Goal: Transaction & Acquisition: Book appointment/travel/reservation

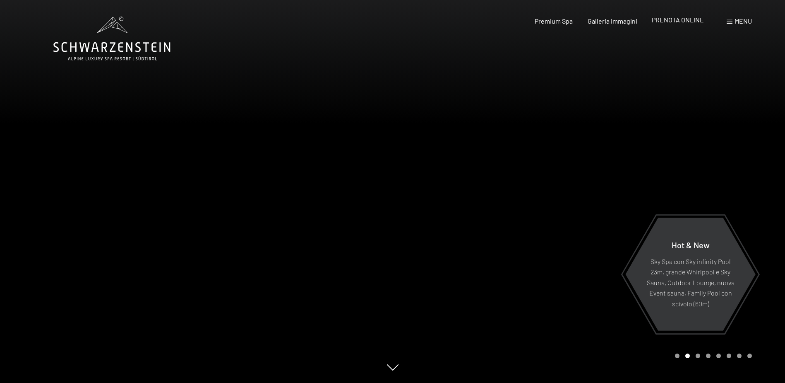
click at [689, 22] on span "PRENOTA ONLINE" at bounding box center [678, 20] width 52 height 8
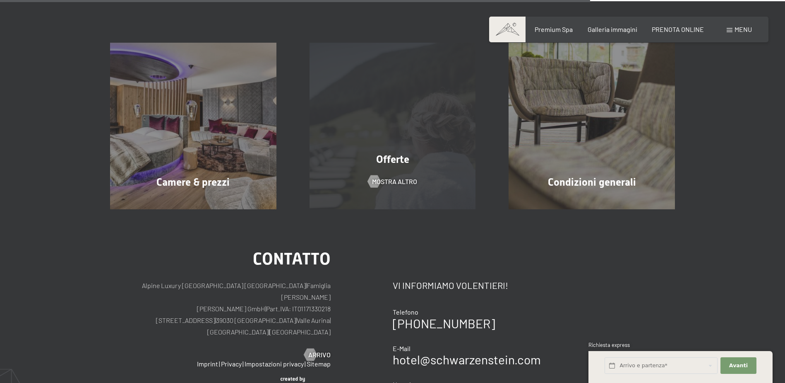
click at [384, 152] on div "Offerte" at bounding box center [393, 159] width 200 height 14
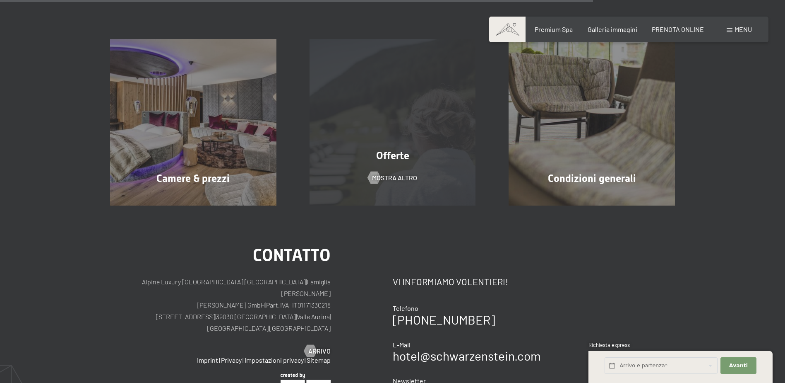
scroll to position [655, 0]
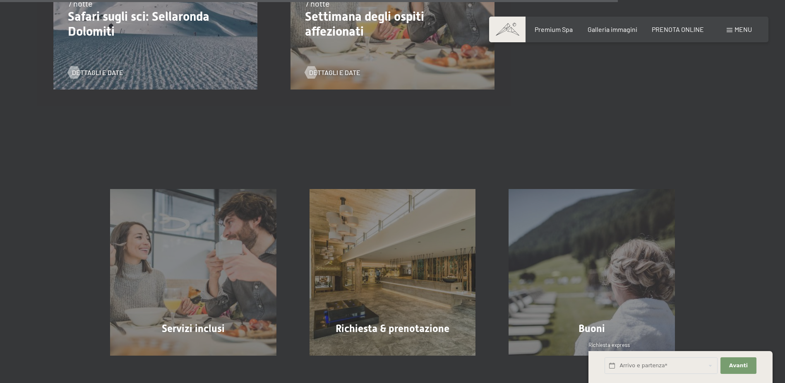
scroll to position [1201, 0]
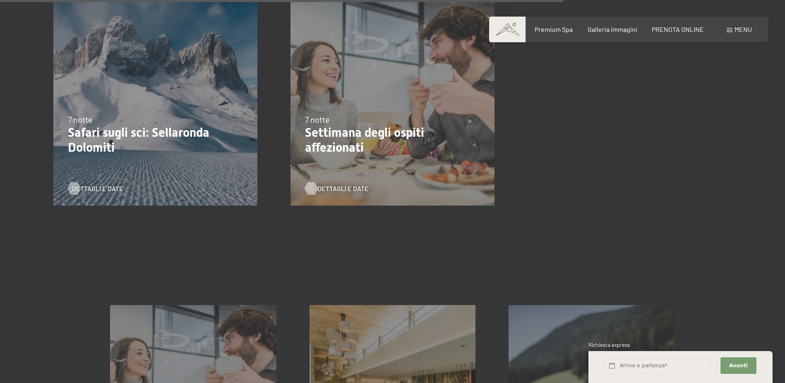
click at [328, 188] on span "Dettagli e Date" at bounding box center [343, 188] width 51 height 9
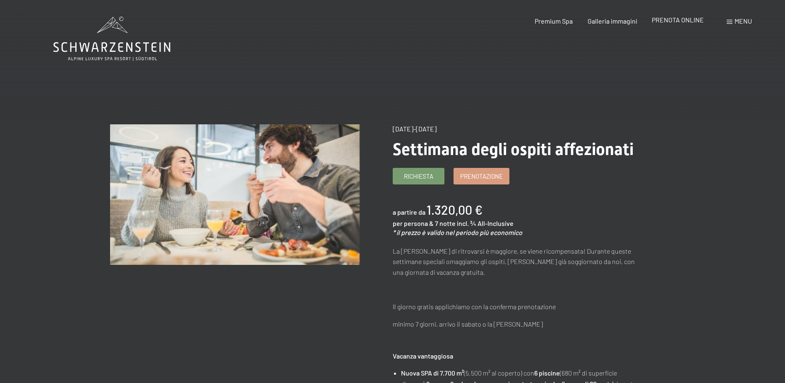
click at [671, 22] on span "PRENOTA ONLINE" at bounding box center [678, 20] width 52 height 8
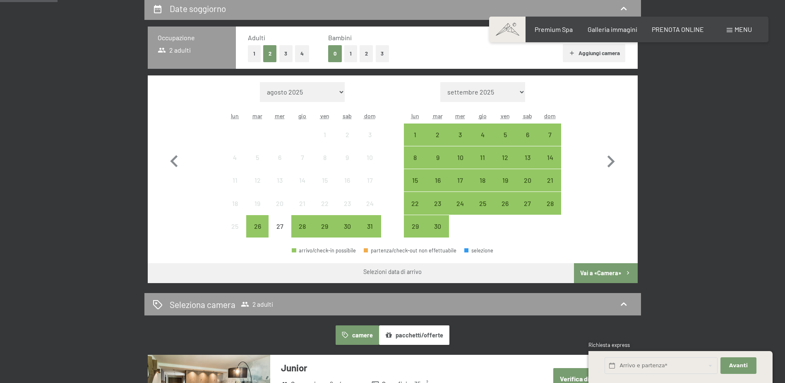
click at [348, 53] on button "1" at bounding box center [350, 53] width 13 height 17
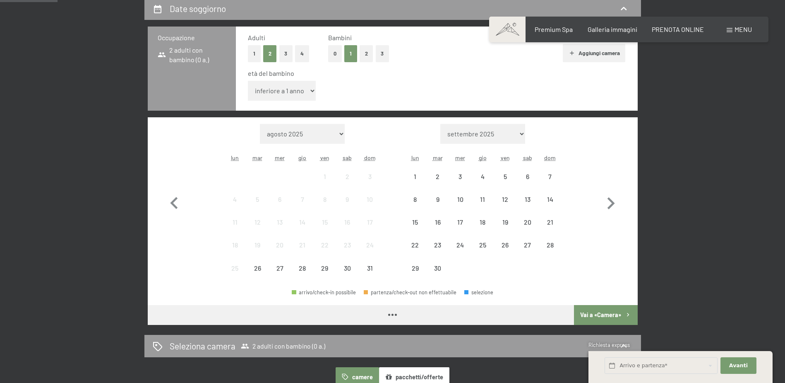
click at [306, 93] on select "inferiore a 1 anno 1 anno 2 anni 3 anni 4 anni 5 anni 6 anni 7 anni 8 anni 9 an…" at bounding box center [282, 91] width 68 height 20
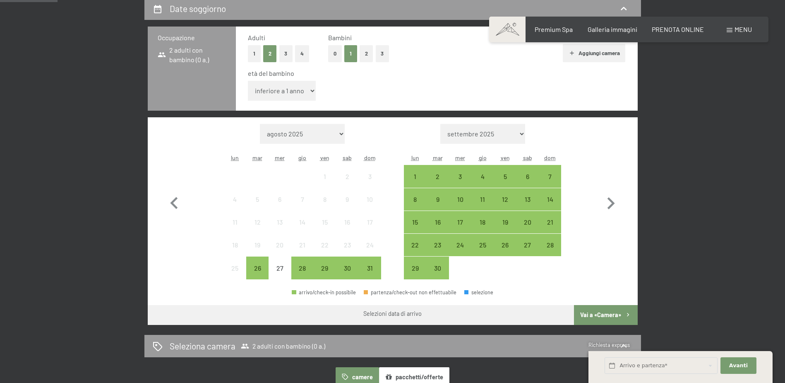
select select "16"
click at [248, 81] on select "inferiore a 1 anno 1 anno 2 anni 3 anni 4 anni 5 anni 6 anni 7 anni 8 anni 9 an…" at bounding box center [282, 91] width 68 height 20
click at [554, 172] on div "7" at bounding box center [550, 176] width 21 height 21
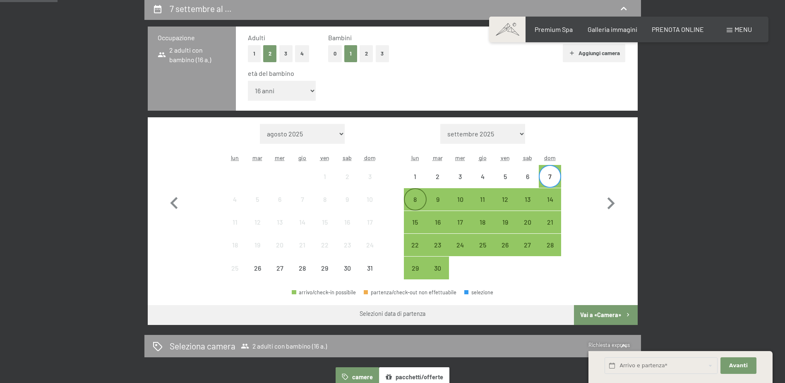
click at [410, 200] on div "8" at bounding box center [415, 206] width 21 height 21
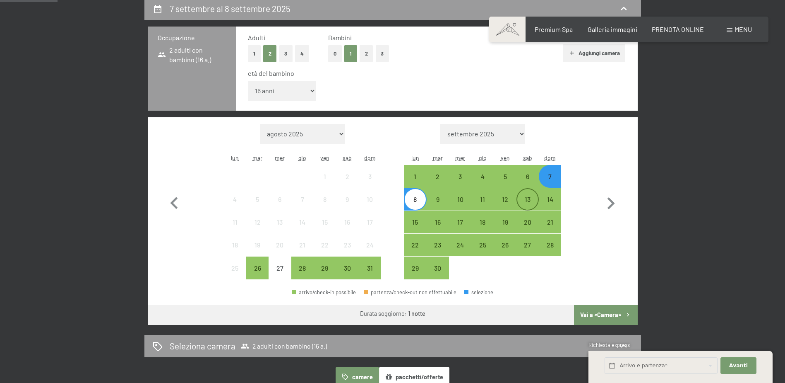
click at [530, 202] on div "13" at bounding box center [528, 206] width 21 height 21
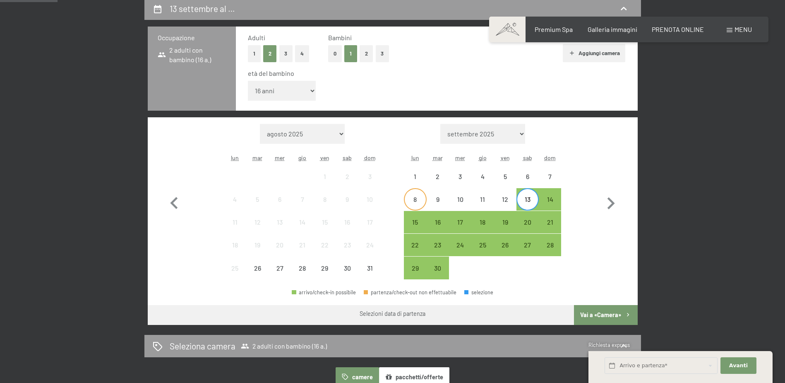
click at [419, 199] on div "8" at bounding box center [415, 206] width 21 height 21
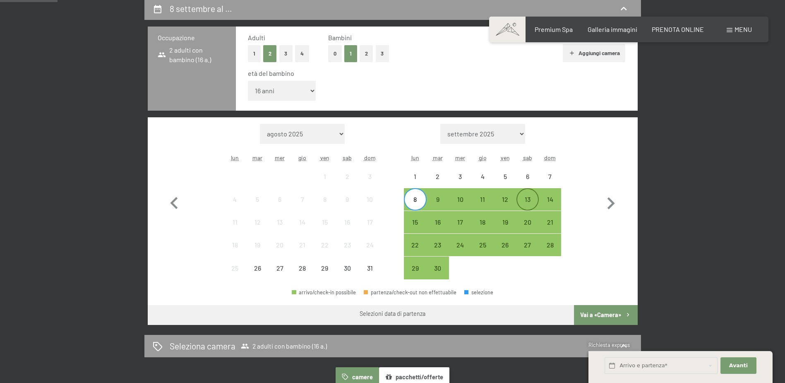
click at [520, 197] on div "13" at bounding box center [528, 206] width 21 height 21
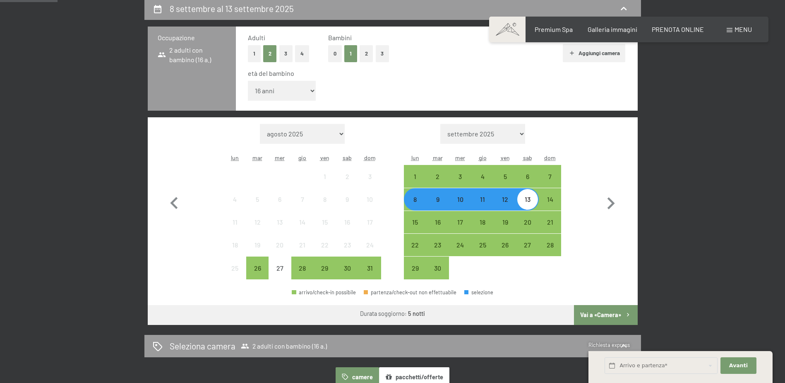
click at [608, 314] on button "Vai a «Camera»" at bounding box center [605, 315] width 63 height 20
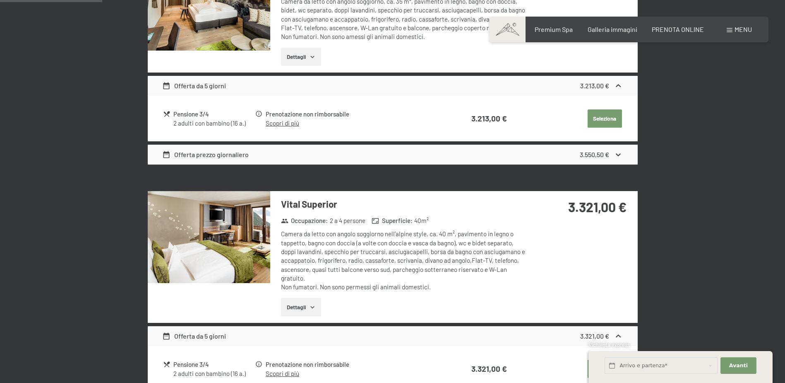
scroll to position [414, 0]
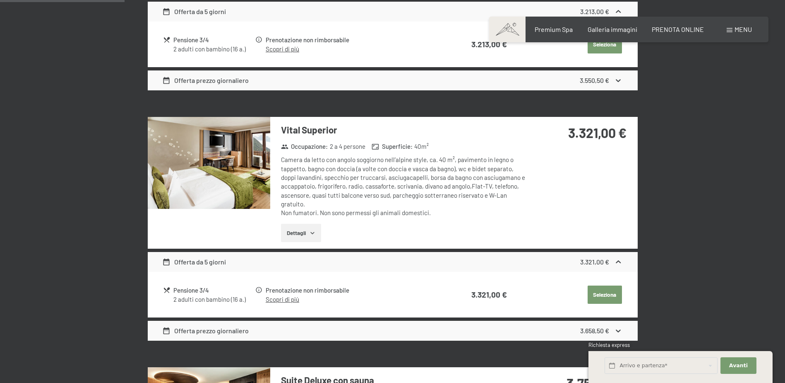
click at [239, 164] on img at bounding box center [209, 163] width 123 height 92
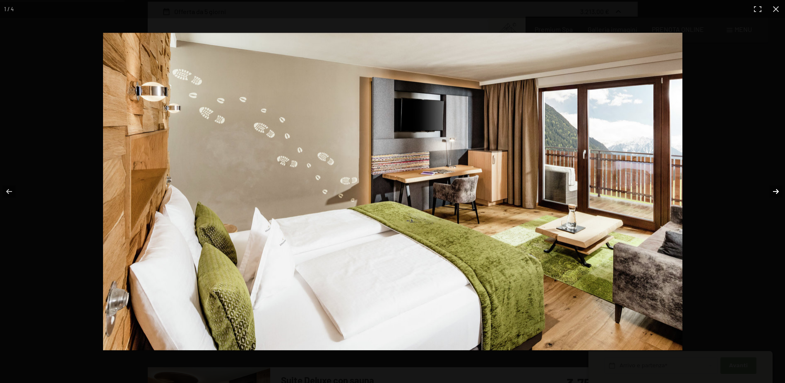
click at [770, 191] on button "button" at bounding box center [770, 191] width 29 height 41
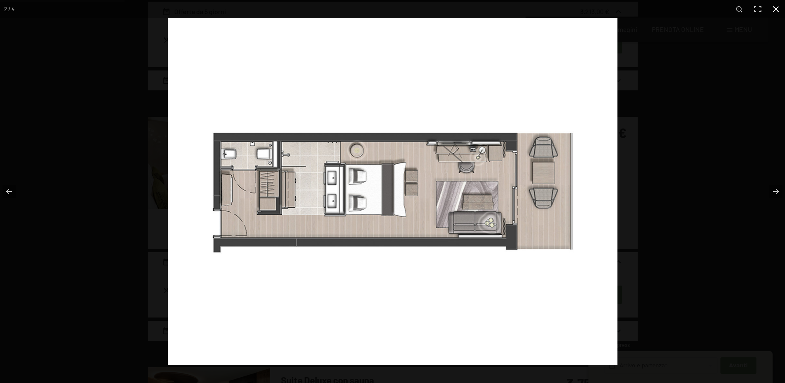
click at [774, 13] on button "button" at bounding box center [776, 9] width 18 height 18
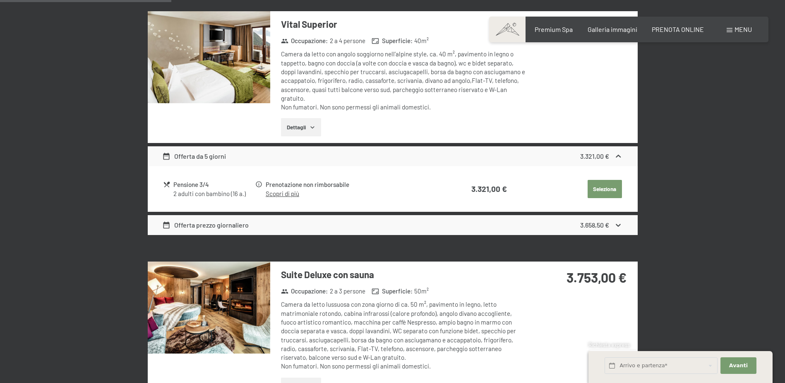
scroll to position [580, 0]
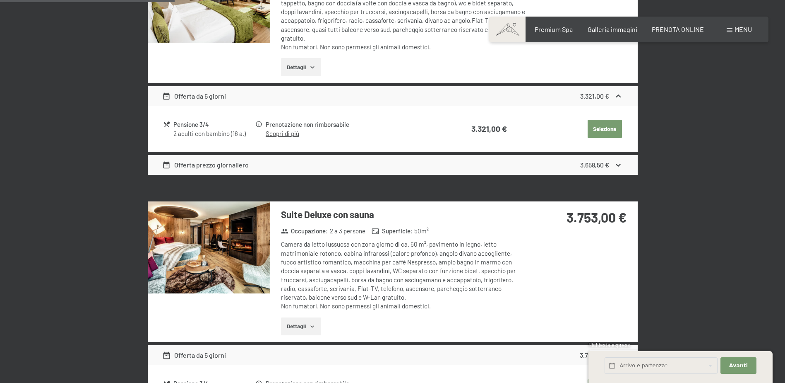
click at [249, 239] on img at bounding box center [209, 247] width 123 height 92
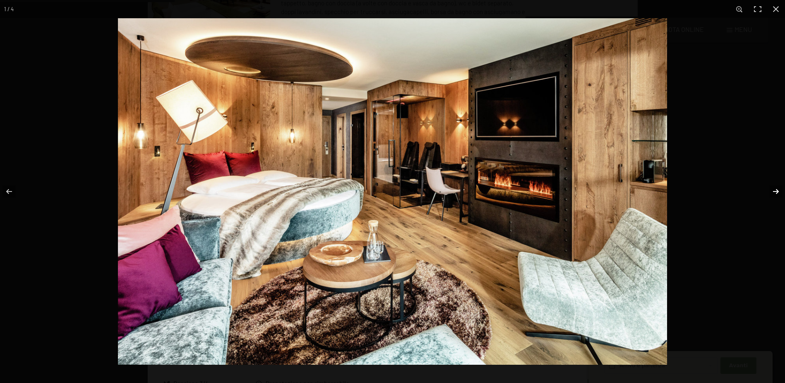
click at [773, 188] on button "button" at bounding box center [770, 191] width 29 height 41
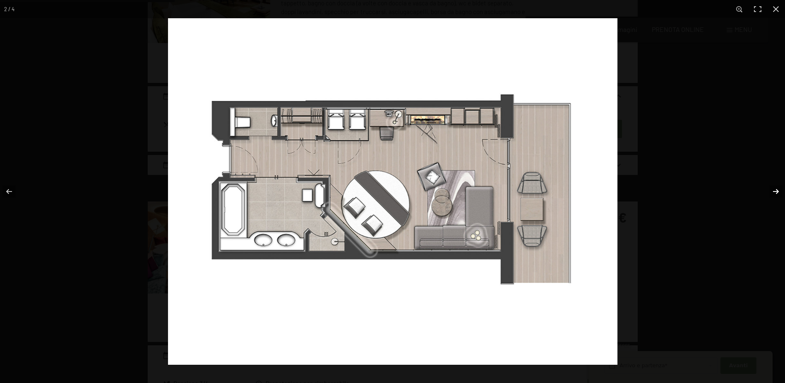
click at [775, 188] on button "button" at bounding box center [770, 191] width 29 height 41
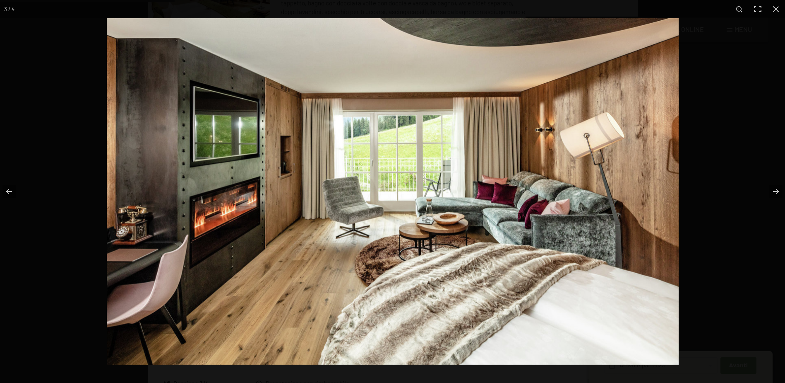
click at [775, 3] on button "button" at bounding box center [776, 9] width 18 height 18
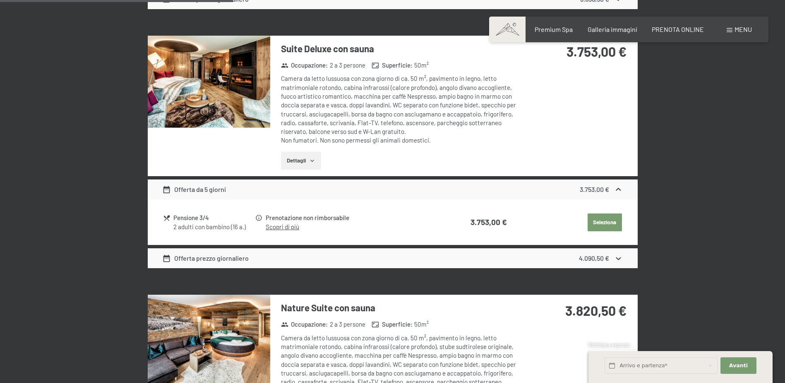
scroll to position [911, 0]
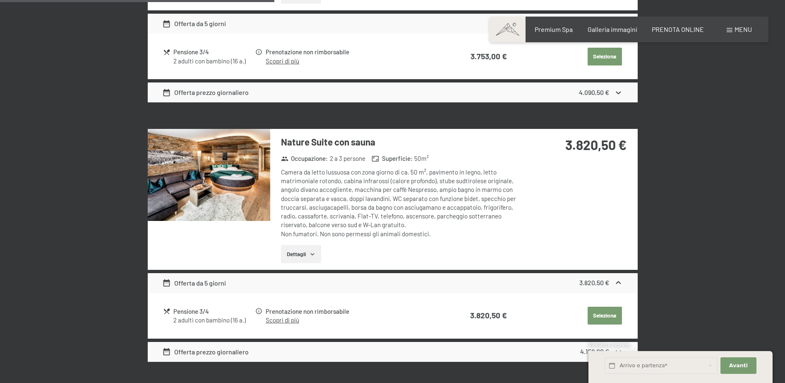
click at [243, 171] on img at bounding box center [209, 175] width 123 height 92
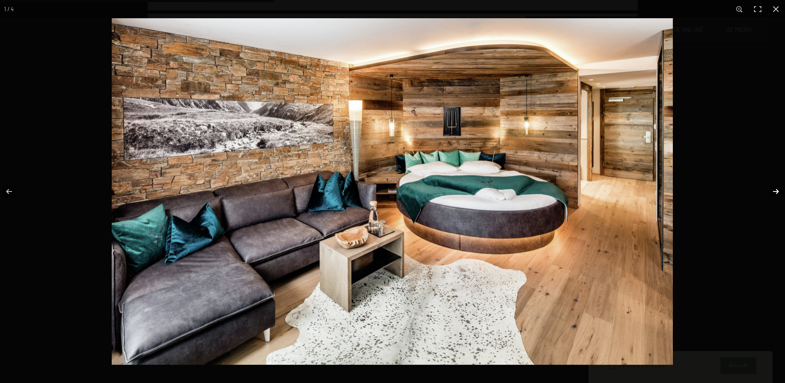
click at [777, 188] on button "button" at bounding box center [770, 191] width 29 height 41
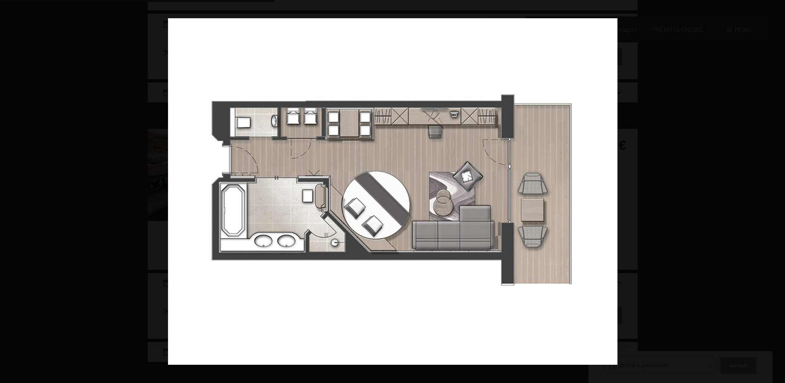
click at [777, 188] on button "button" at bounding box center [770, 191] width 29 height 41
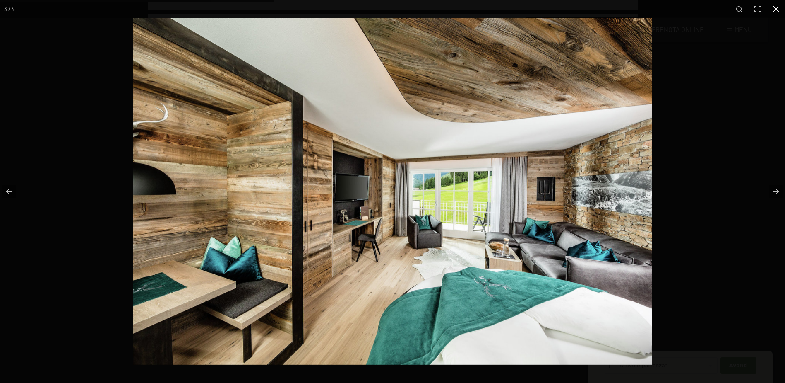
click at [756, 24] on div "3 / 4" at bounding box center [392, 191] width 785 height 383
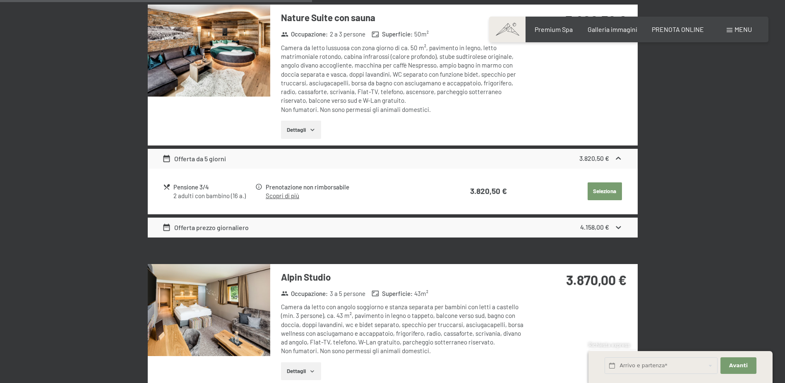
scroll to position [1159, 0]
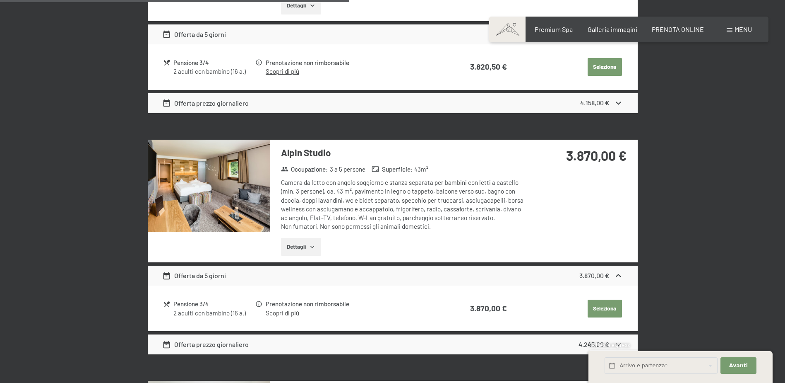
click at [255, 185] on img at bounding box center [209, 186] width 123 height 92
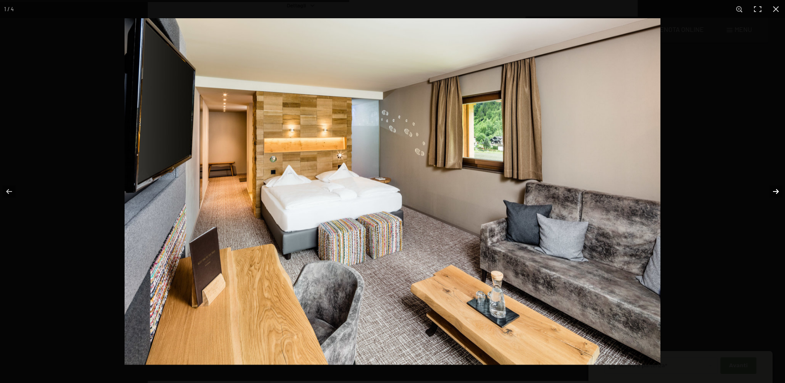
click at [778, 193] on button "button" at bounding box center [770, 191] width 29 height 41
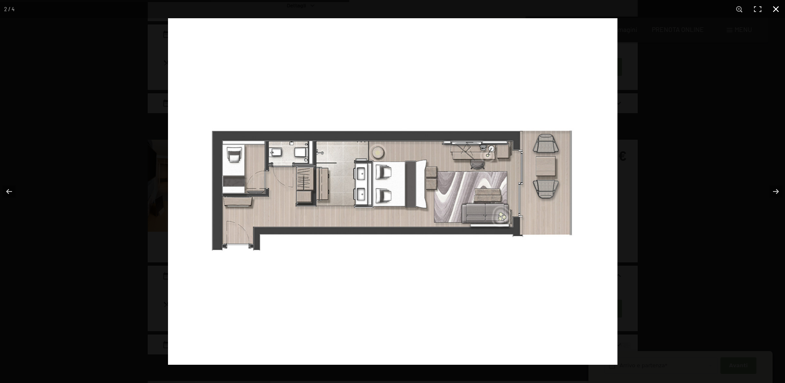
click at [778, 6] on button "button" at bounding box center [776, 9] width 18 height 18
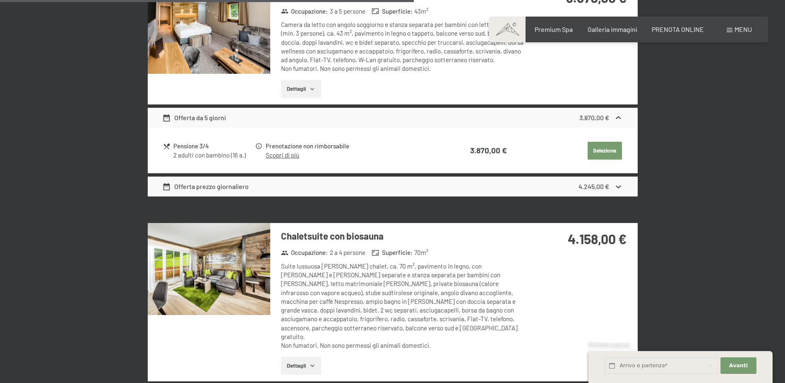
scroll to position [1408, 0]
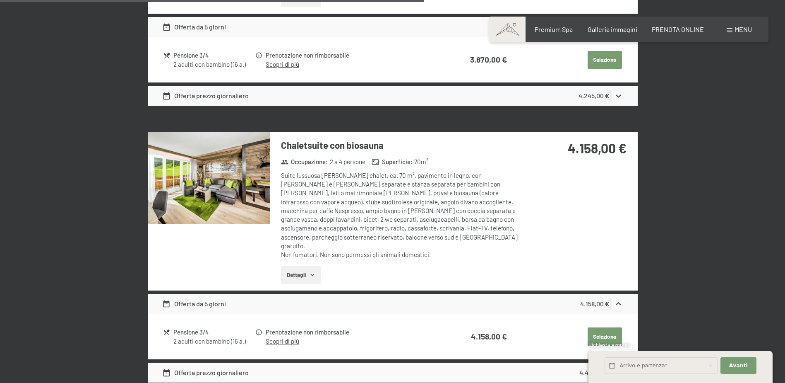
click at [250, 168] on img at bounding box center [209, 178] width 123 height 92
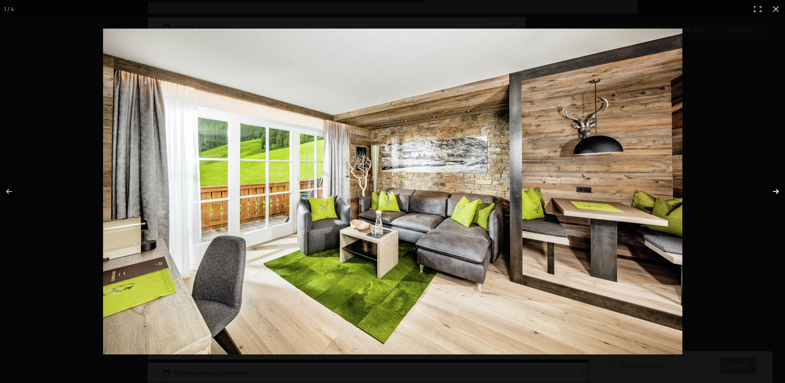
click at [778, 191] on button "button" at bounding box center [770, 191] width 29 height 41
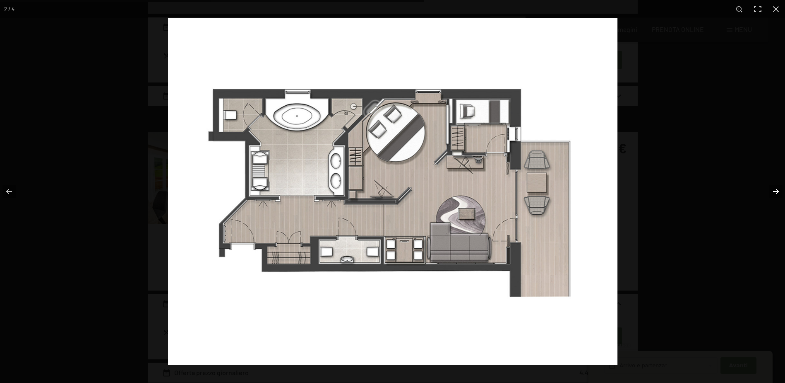
click at [778, 190] on button "button" at bounding box center [770, 191] width 29 height 41
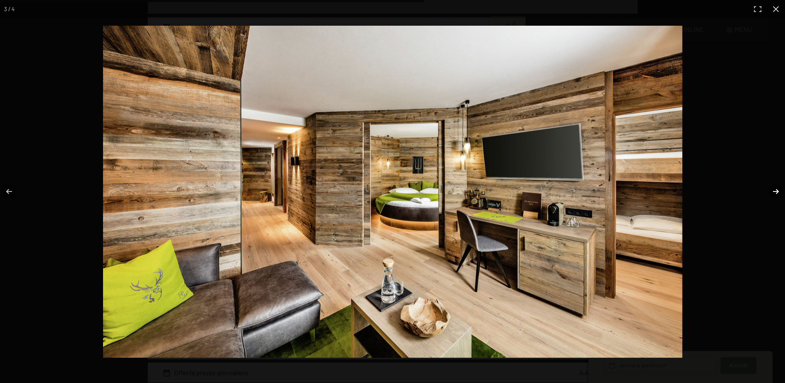
click at [778, 190] on button "button" at bounding box center [770, 191] width 29 height 41
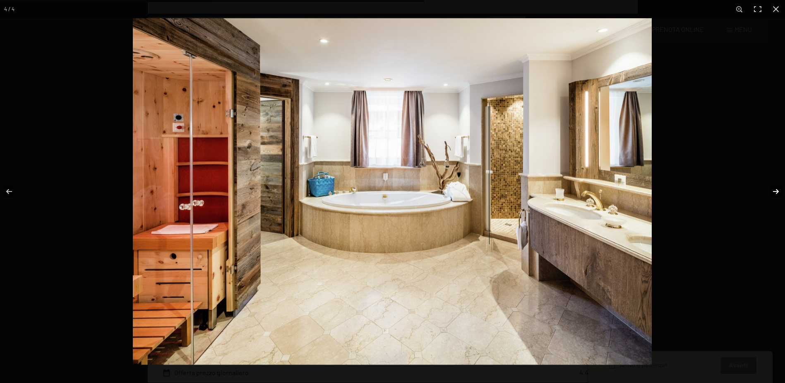
click at [778, 190] on button "button" at bounding box center [770, 191] width 29 height 41
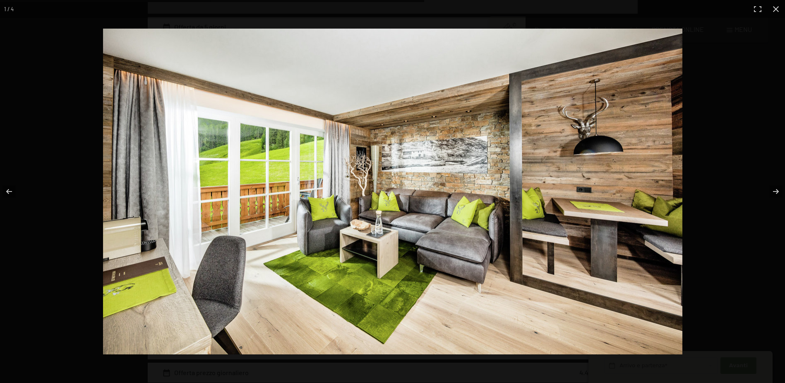
click at [773, 11] on button "button" at bounding box center [776, 9] width 18 height 18
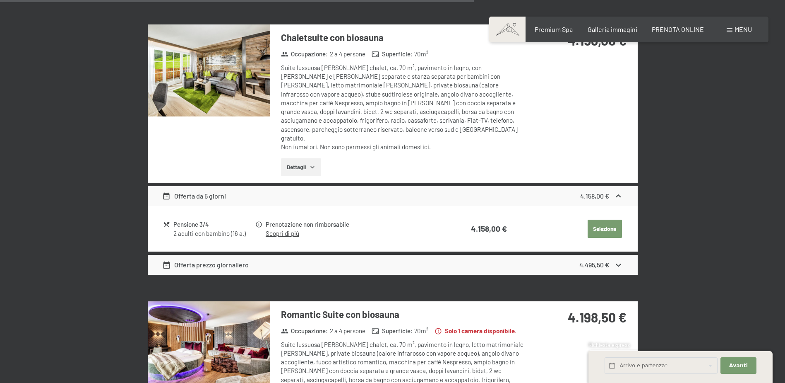
scroll to position [1573, 0]
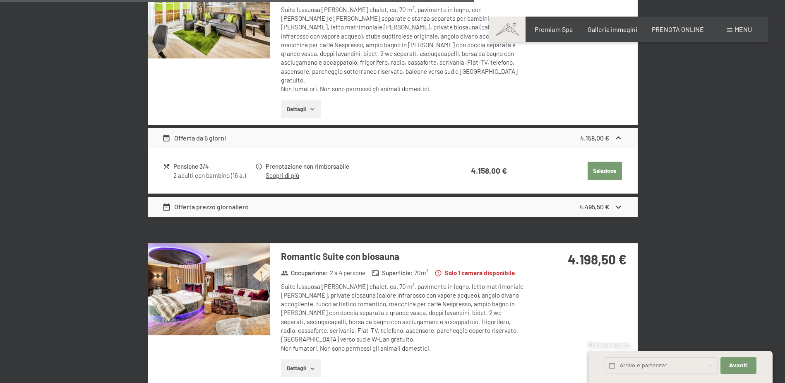
click at [216, 261] on img at bounding box center [209, 289] width 123 height 92
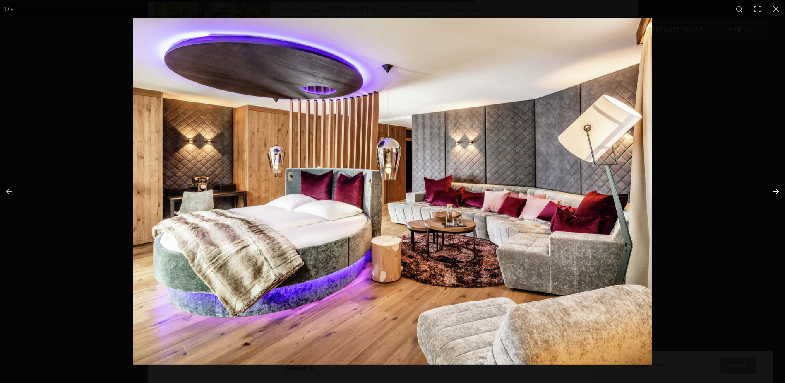
click at [778, 192] on button "button" at bounding box center [770, 191] width 29 height 41
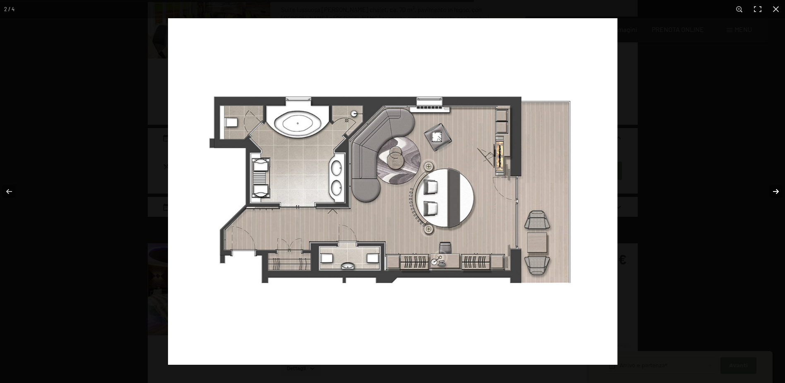
click at [778, 190] on button "button" at bounding box center [770, 191] width 29 height 41
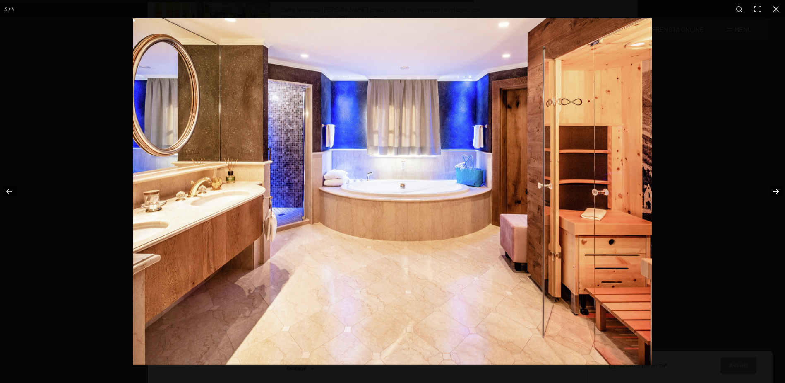
click at [778, 190] on button "button" at bounding box center [770, 191] width 29 height 41
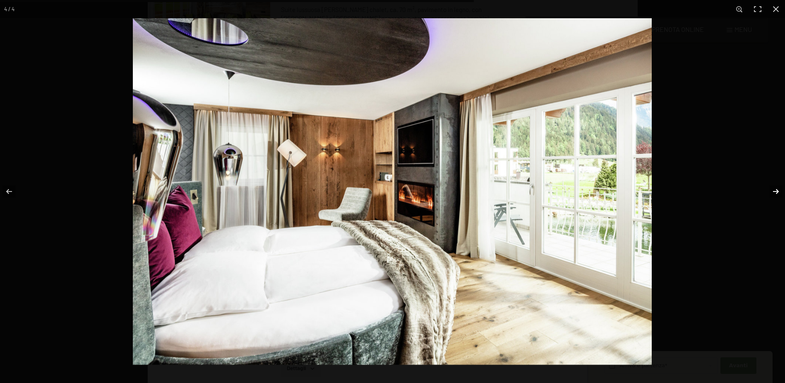
click at [778, 190] on button "button" at bounding box center [770, 191] width 29 height 41
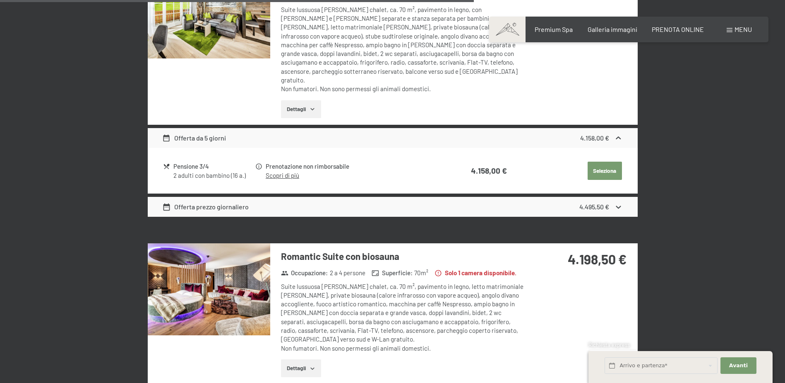
click at [0, 0] on button "button" at bounding box center [0, 0] width 0 height 0
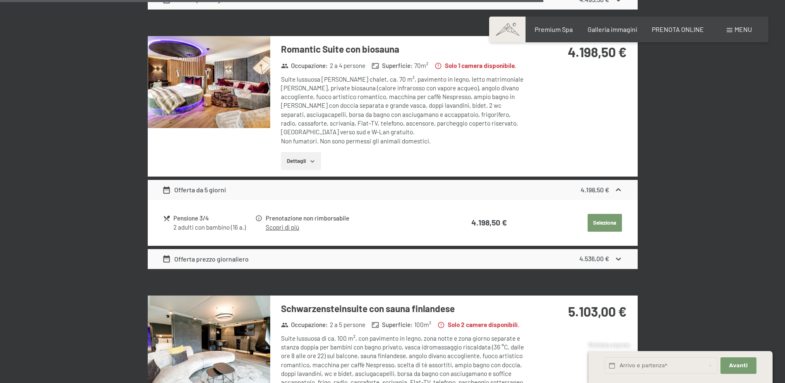
scroll to position [1946, 0]
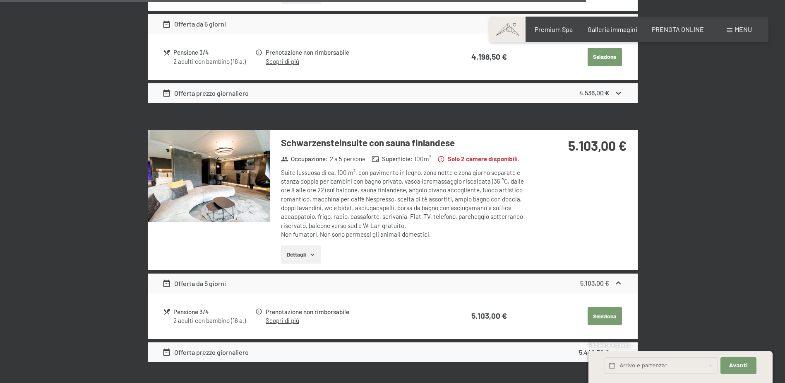
click at [190, 185] on img at bounding box center [209, 176] width 123 height 92
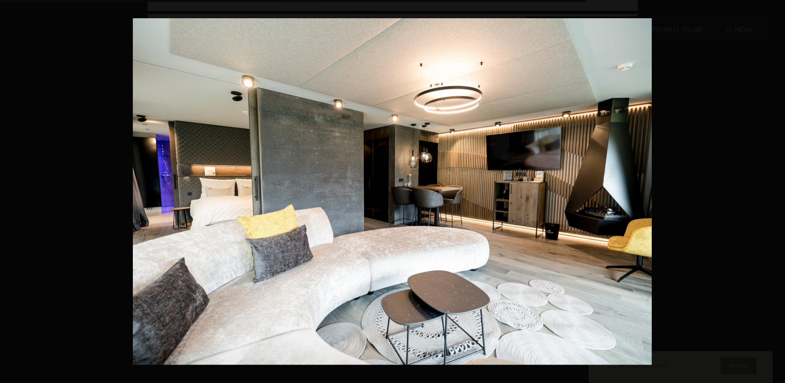
click at [778, 190] on button "button" at bounding box center [770, 191] width 29 height 41
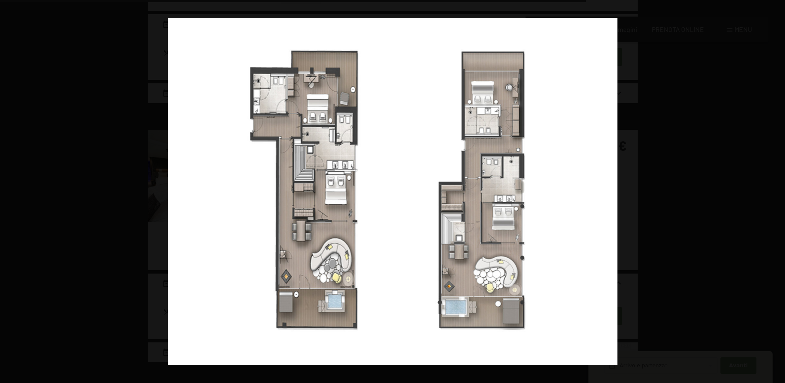
click at [778, 190] on button "button" at bounding box center [770, 191] width 29 height 41
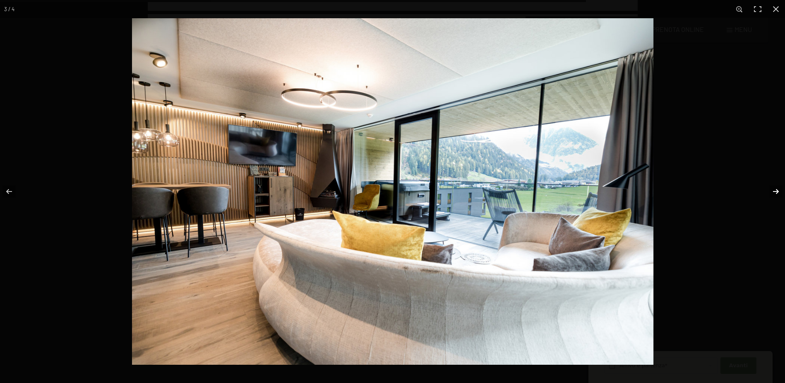
click at [778, 192] on button "button" at bounding box center [770, 191] width 29 height 41
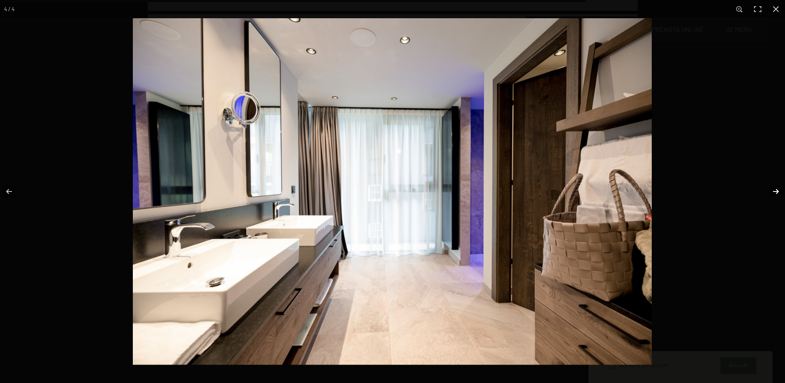
click at [778, 192] on button "button" at bounding box center [770, 191] width 29 height 41
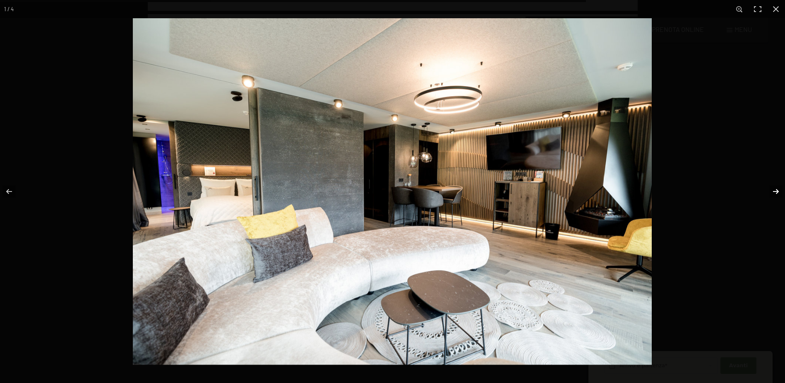
click at [778, 192] on button "button" at bounding box center [770, 191] width 29 height 41
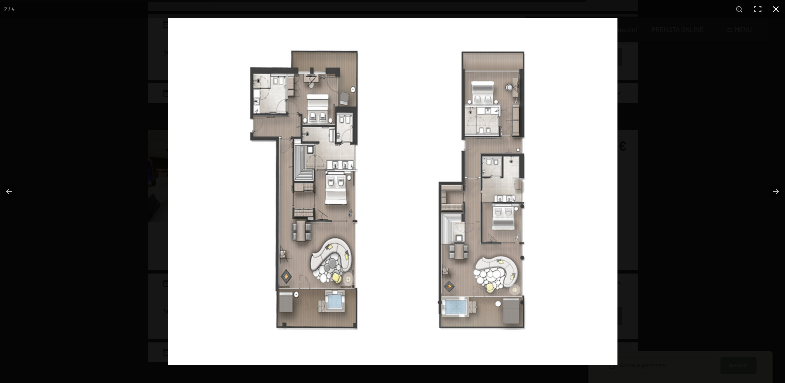
click at [776, 10] on button "button" at bounding box center [776, 9] width 18 height 18
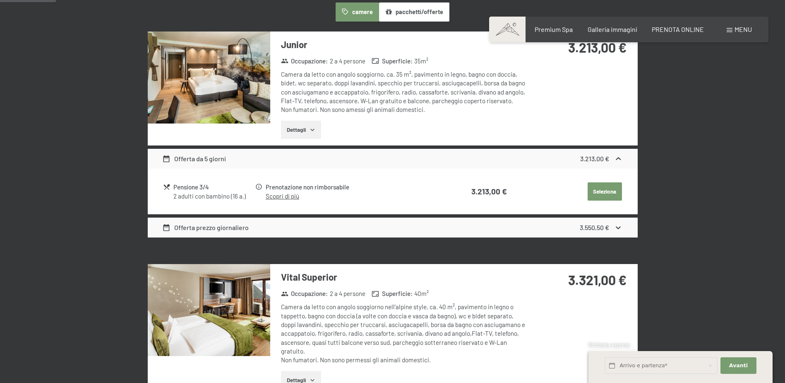
scroll to position [166, 0]
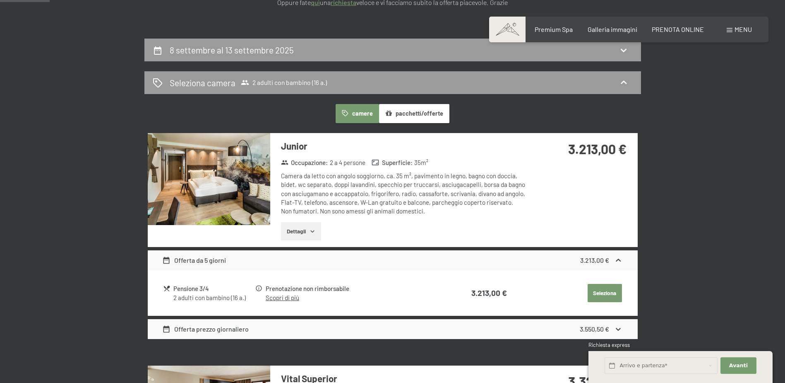
click at [429, 120] on button "pacchetti/offerte" at bounding box center [414, 113] width 70 height 19
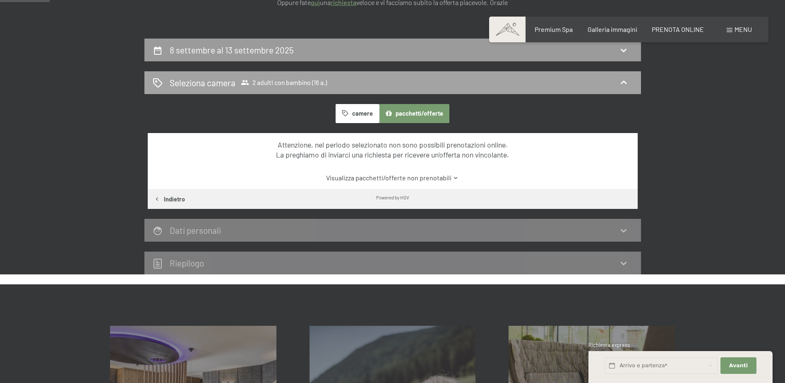
click at [626, 82] on icon at bounding box center [624, 82] width 6 height 3
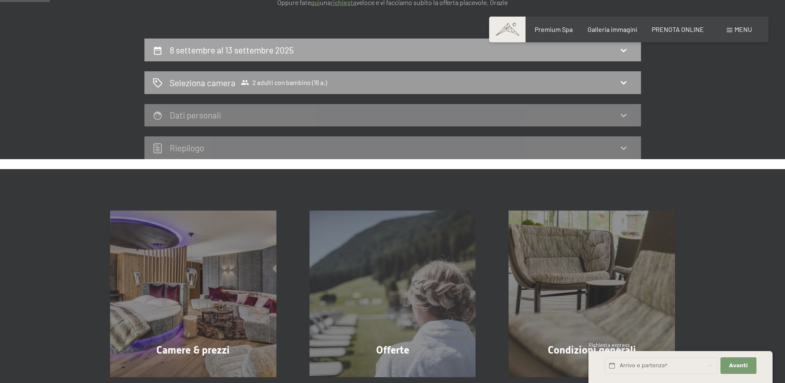
click at [623, 53] on icon at bounding box center [624, 50] width 10 height 10
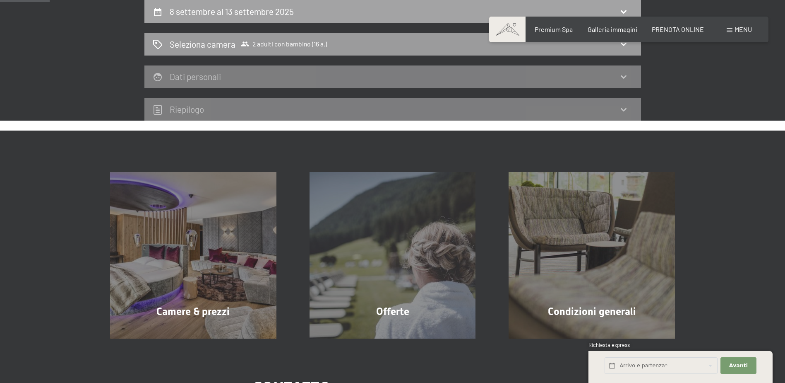
select select "16"
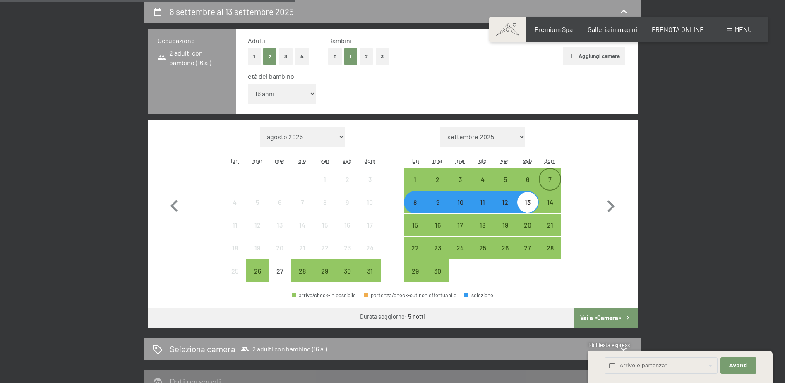
click at [551, 179] on div "7" at bounding box center [550, 186] width 21 height 21
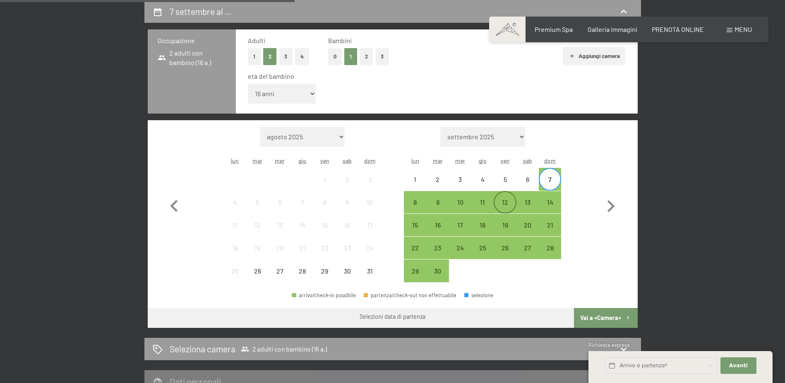
click at [508, 208] on div "12" at bounding box center [505, 209] width 21 height 21
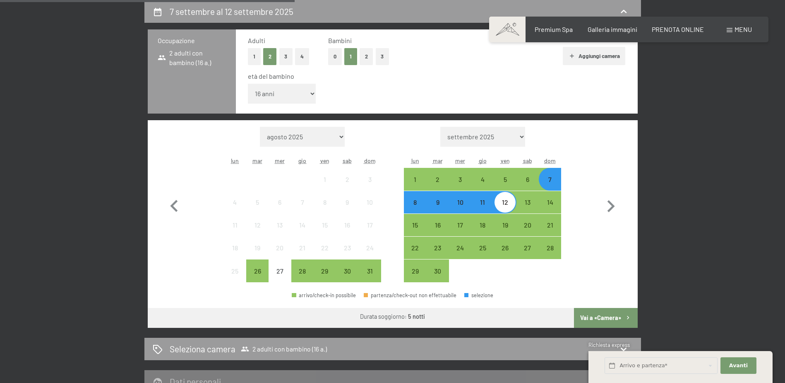
click at [584, 316] on button "Vai a «Camera»" at bounding box center [605, 318] width 63 height 20
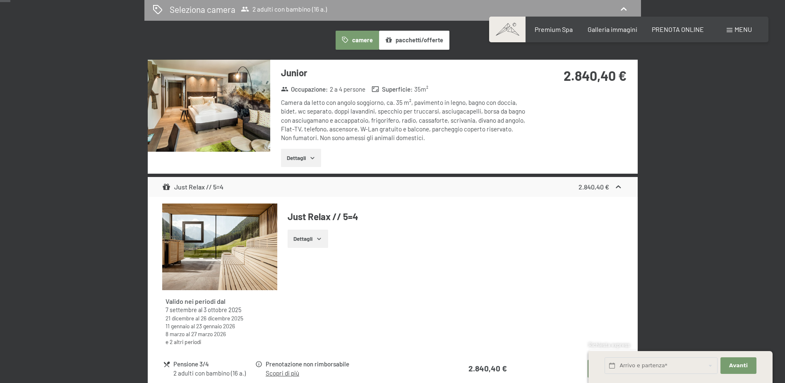
scroll to position [0, 0]
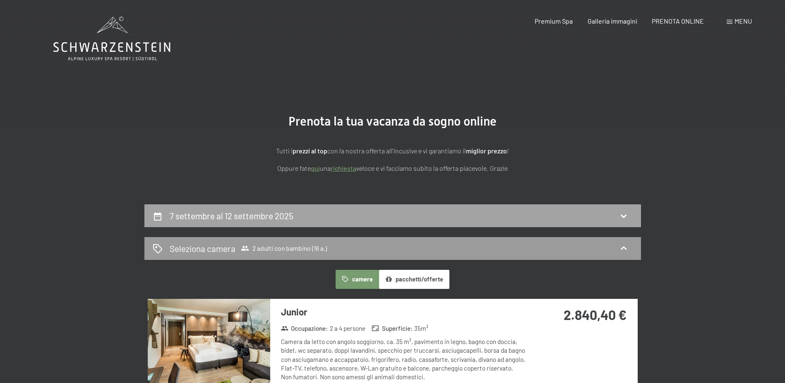
click at [628, 212] on icon at bounding box center [624, 216] width 10 height 10
select select "16"
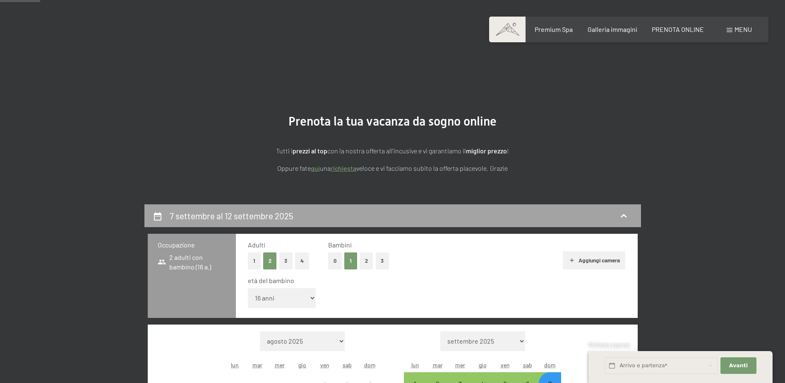
scroll to position [204, 0]
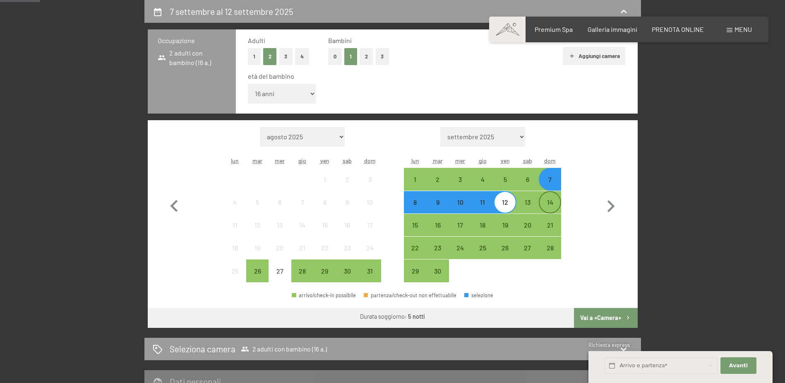
click at [555, 204] on div "14" at bounding box center [550, 209] width 21 height 21
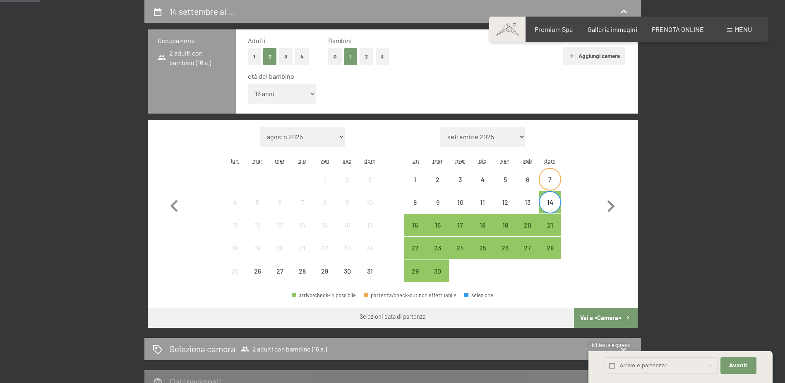
click at [554, 181] on div "7" at bounding box center [550, 186] width 21 height 21
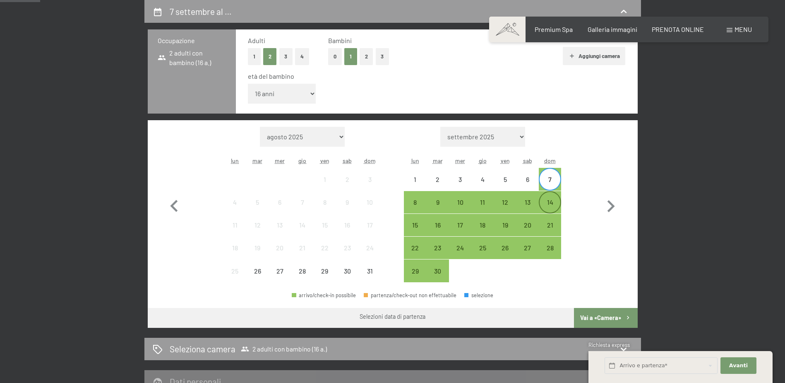
click at [552, 205] on div "14" at bounding box center [550, 209] width 21 height 21
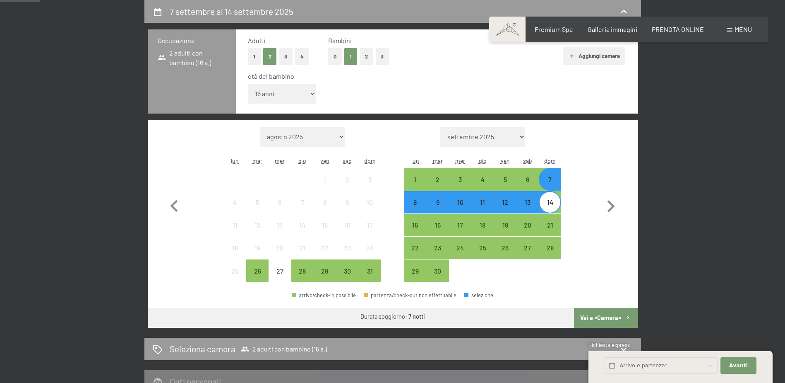
click at [604, 313] on button "Vai a «Camera»" at bounding box center [605, 318] width 63 height 20
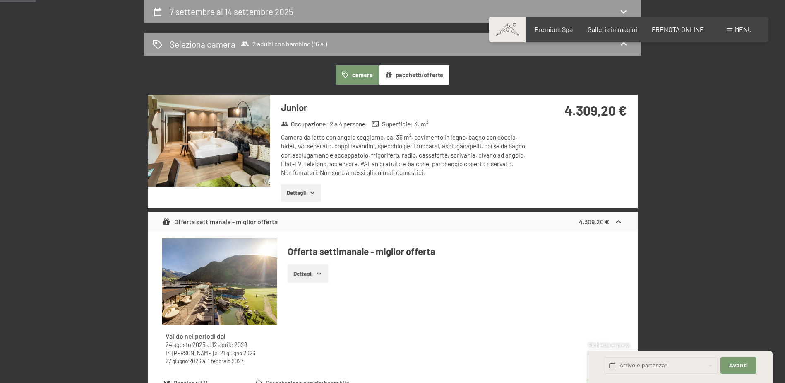
scroll to position [0, 0]
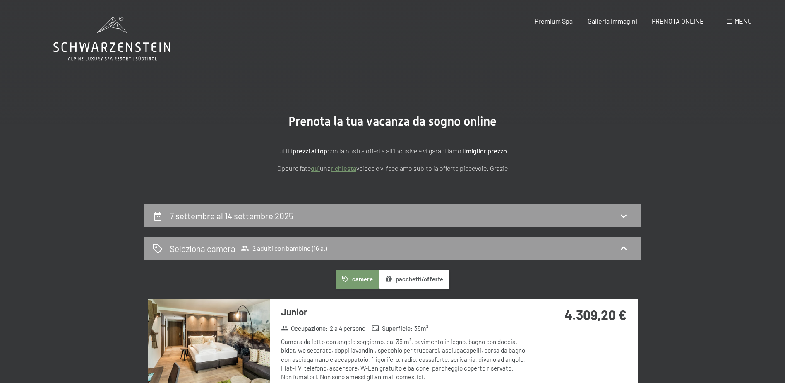
click at [414, 280] on button "pacchetti/offerte" at bounding box center [414, 279] width 70 height 19
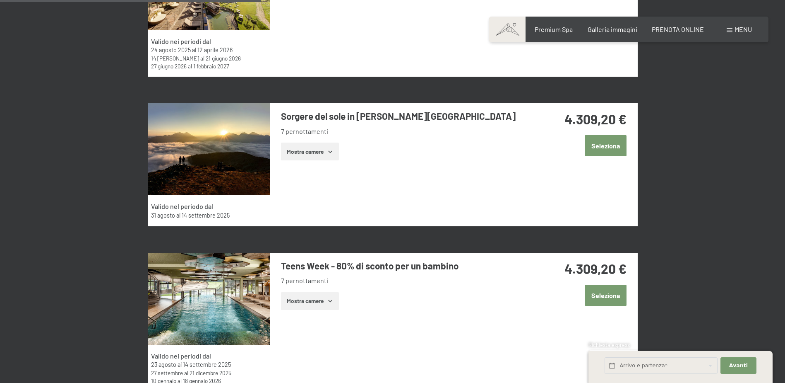
scroll to position [373, 0]
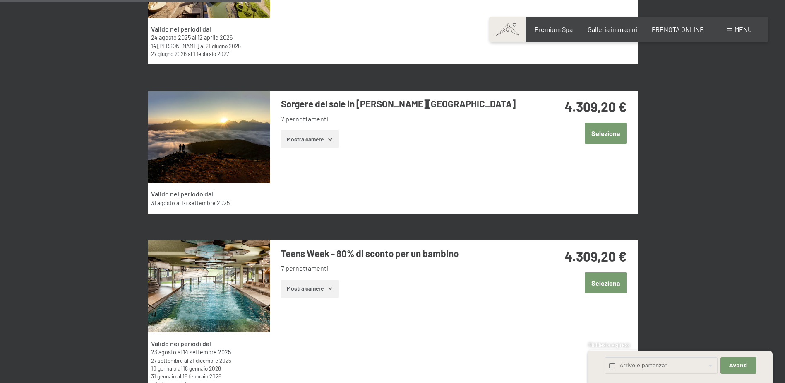
drag, startPoint x: 330, startPoint y: 283, endPoint x: 336, endPoint y: 284, distance: 6.4
click at [330, 283] on button "Mostra camere" at bounding box center [310, 288] width 58 height 18
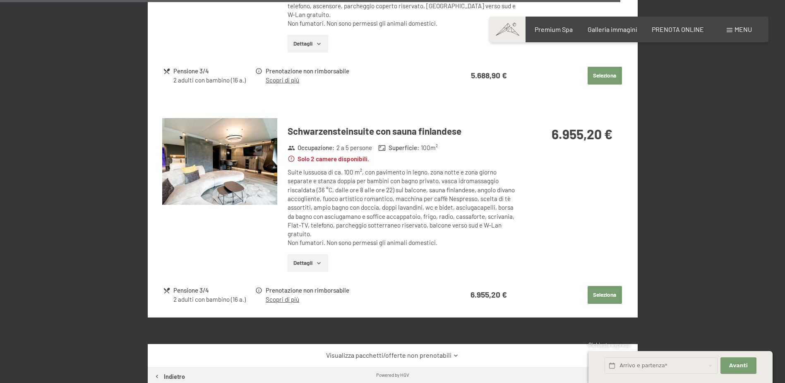
scroll to position [2194, 0]
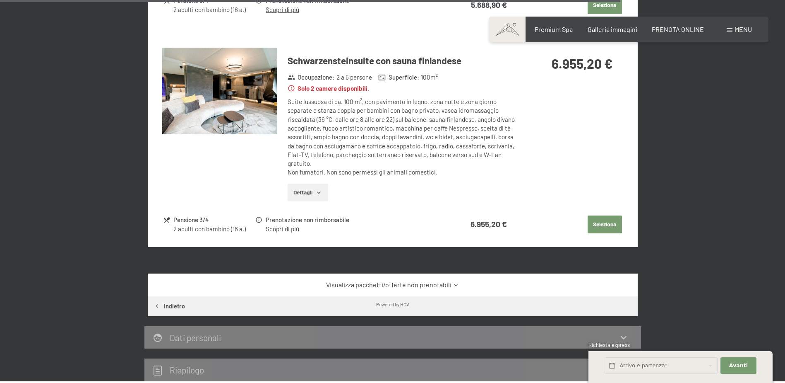
drag, startPoint x: 730, startPoint y: 131, endPoint x: 735, endPoint y: 116, distance: 16.2
